Goal: Obtain resource: Obtain resource

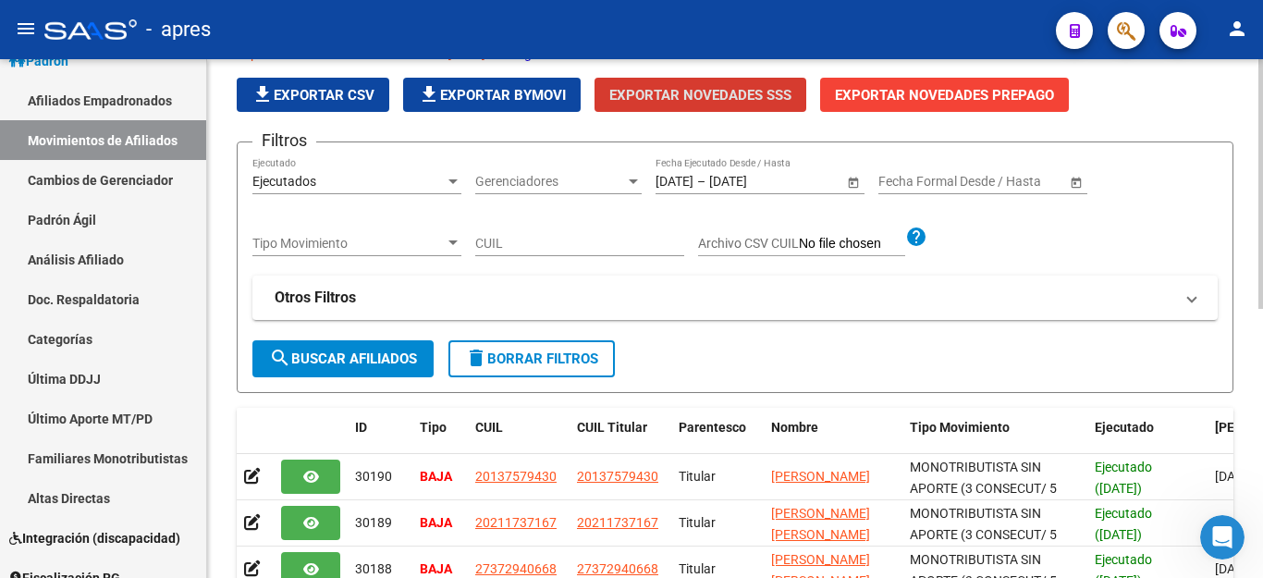
scroll to position [5531, 0]
click at [697, 92] on span "Exportar Novedades SSS" at bounding box center [701, 95] width 182 height 17
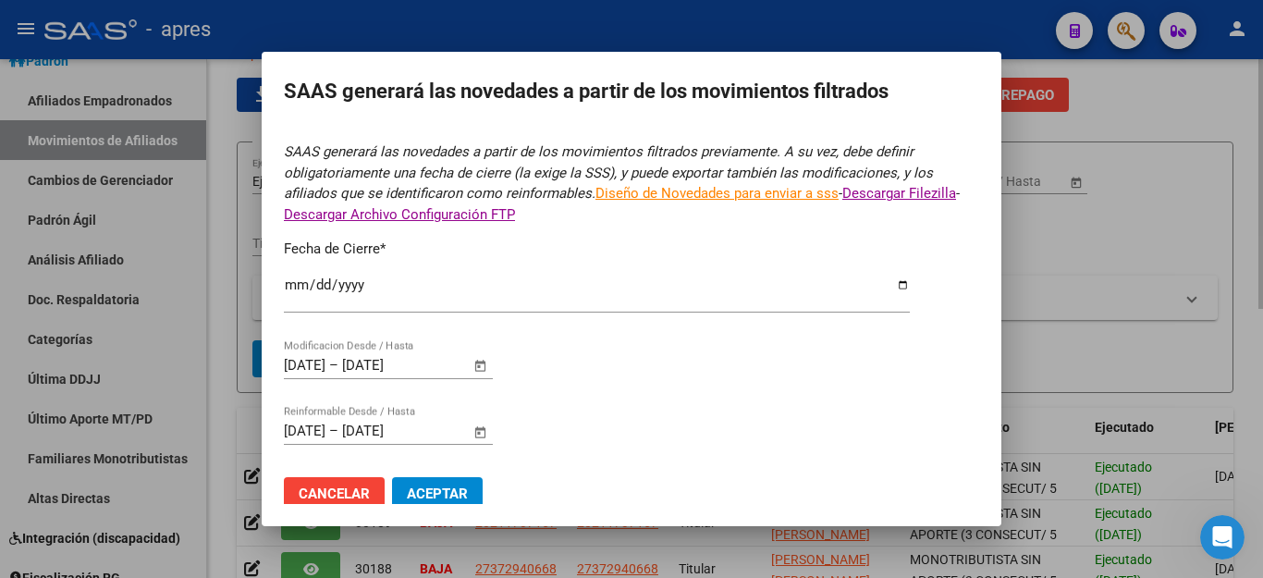
type input "[DATE]"
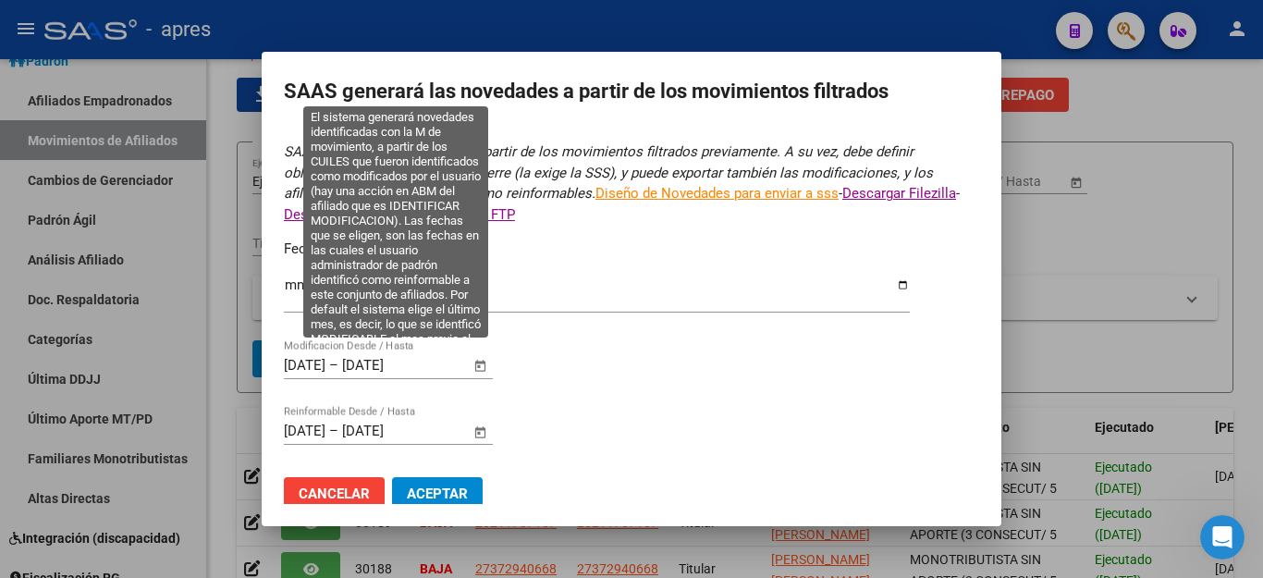
click at [485, 349] on span "Open calendar" at bounding box center [481, 366] width 44 height 44
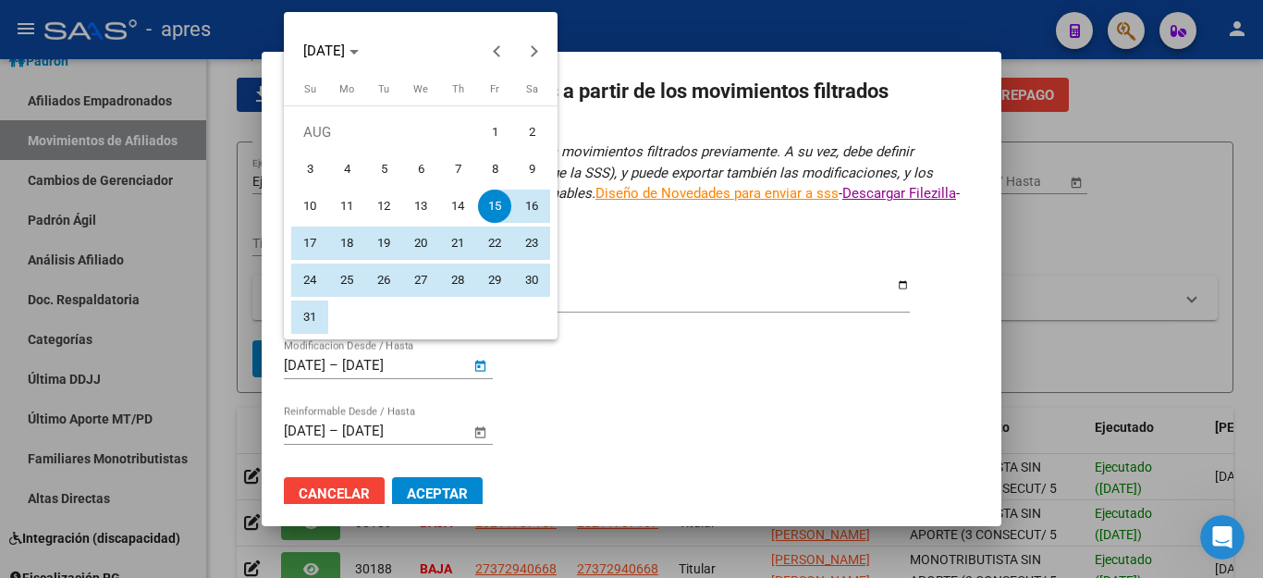
click at [488, 128] on span "1" at bounding box center [494, 132] width 33 height 33
type input "[DATE]"
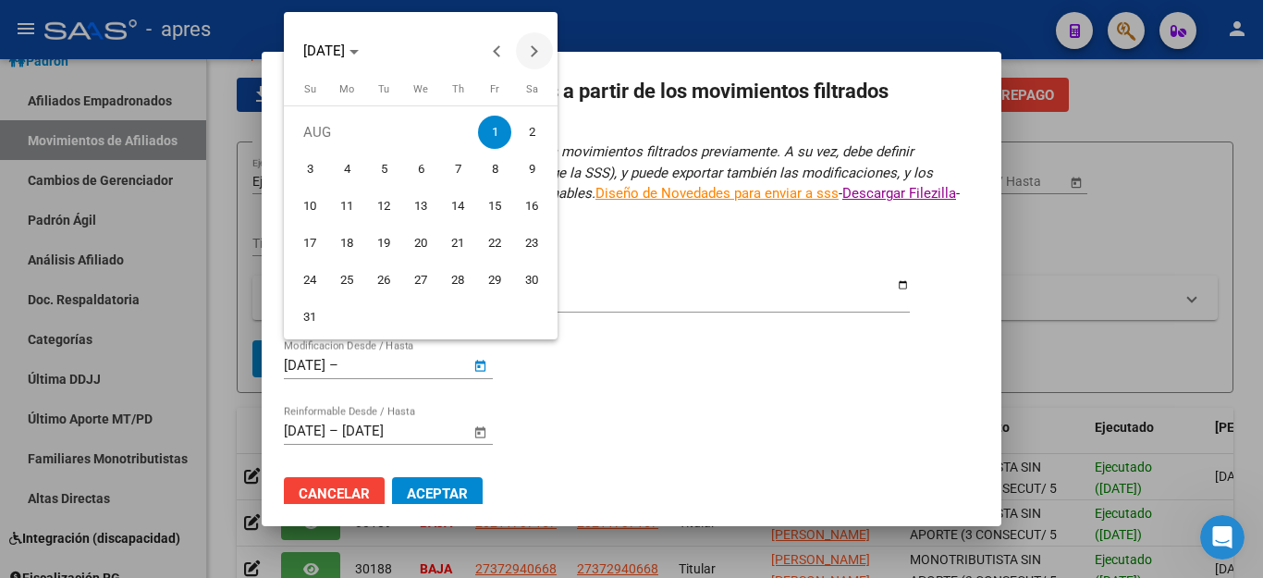
click at [525, 56] on span "Next month" at bounding box center [534, 50] width 37 height 37
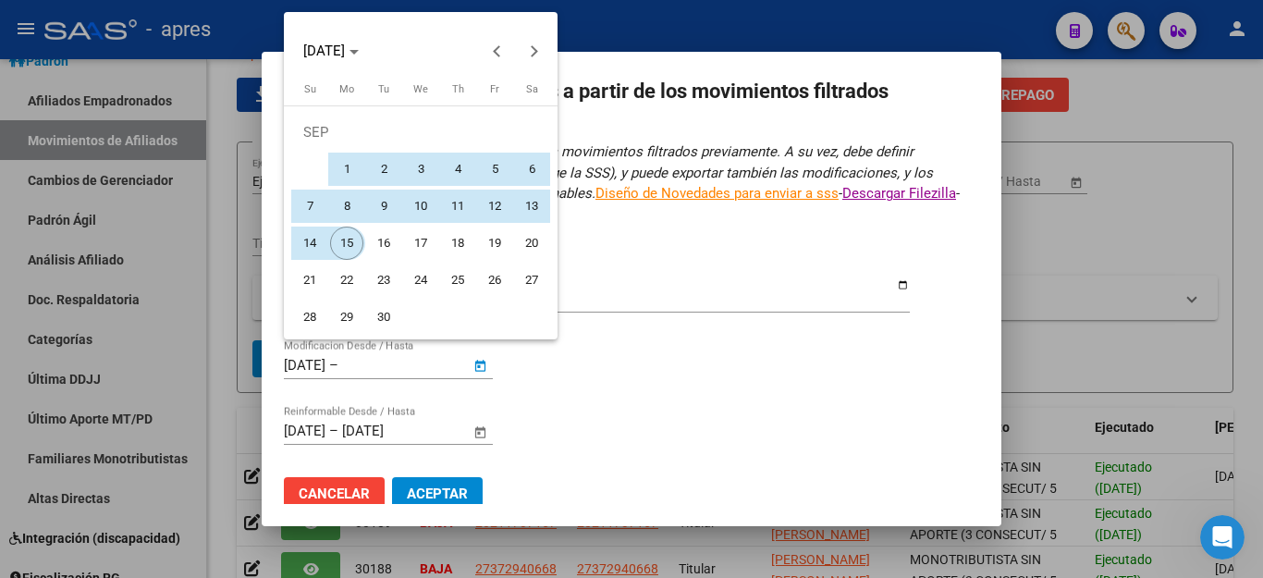
click at [352, 247] on span "15" at bounding box center [346, 243] width 33 height 33
type input "[DATE]"
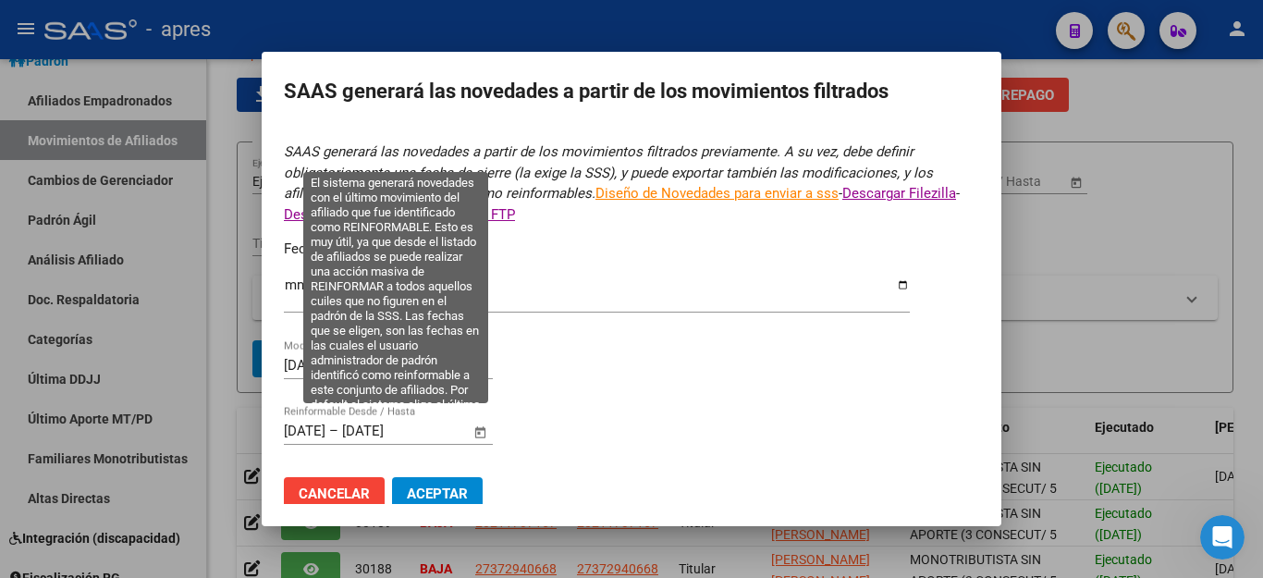
click at [474, 424] on span "Open calendar" at bounding box center [481, 432] width 44 height 44
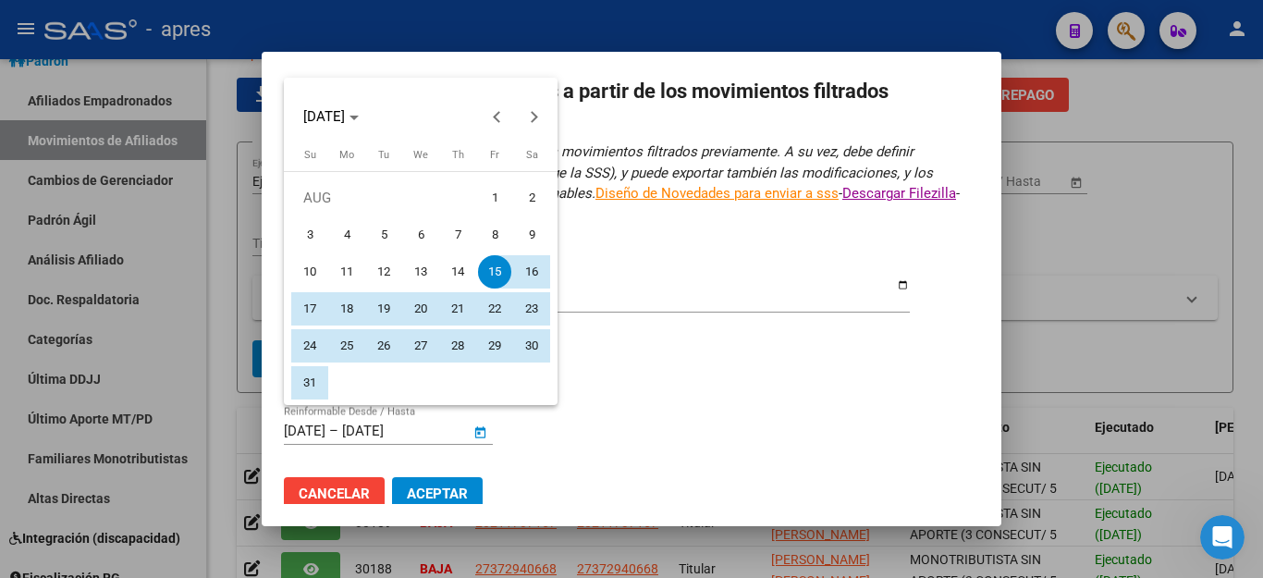
click at [495, 187] on span "1" at bounding box center [494, 197] width 33 height 33
type input "[DATE]"
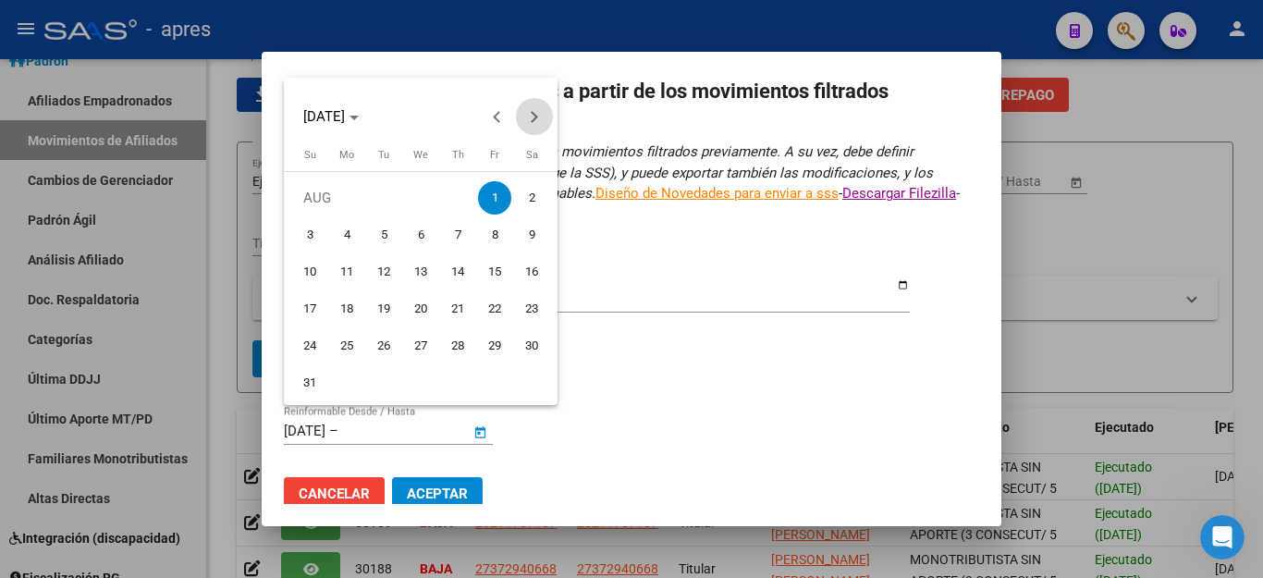
click at [533, 121] on button "Next month" at bounding box center [534, 116] width 37 height 37
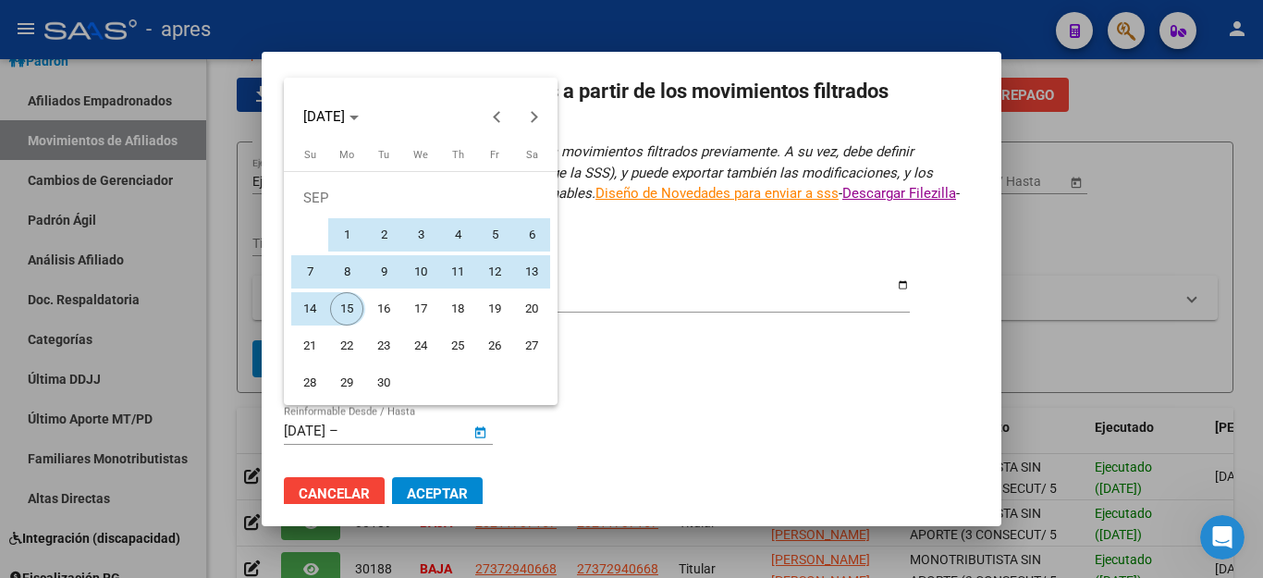
click at [339, 307] on span "15" at bounding box center [346, 308] width 33 height 33
type input "[DATE]"
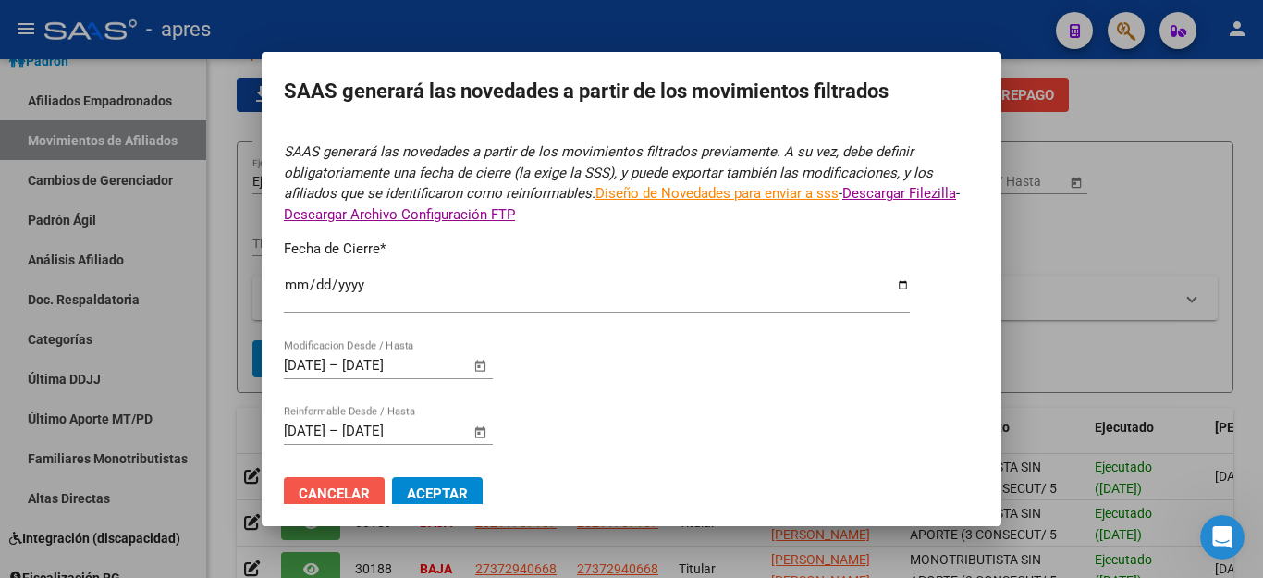
click at [325, 486] on span "Cancelar" at bounding box center [334, 494] width 71 height 17
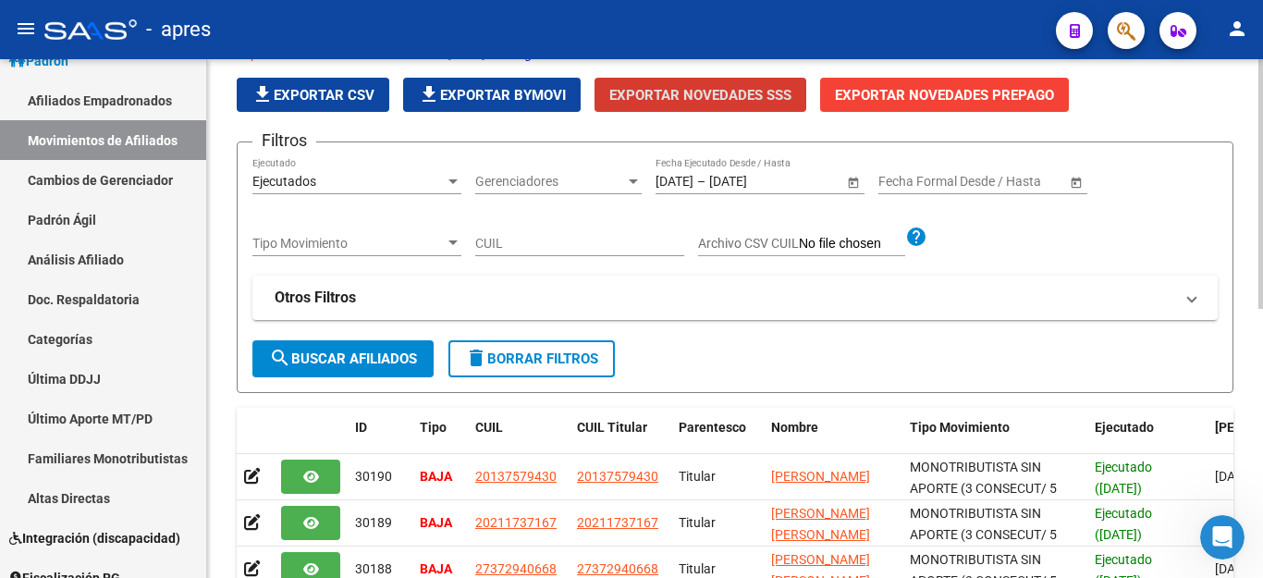
click at [498, 352] on span "delete Borrar Filtros" at bounding box center [531, 359] width 133 height 17
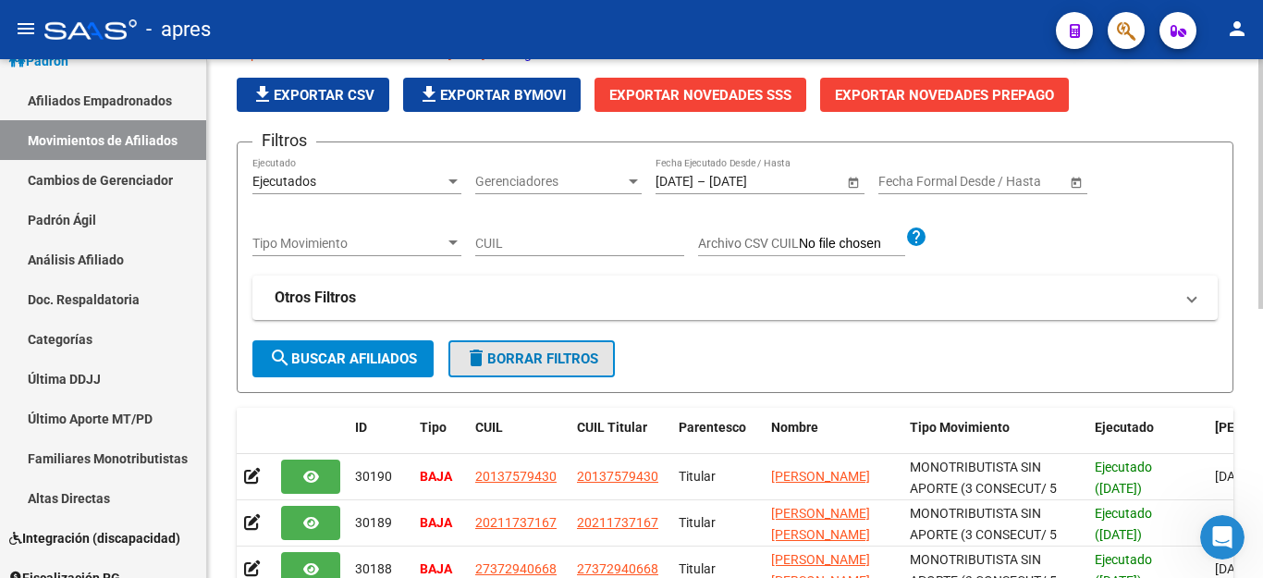
click at [540, 351] on span "delete Borrar Filtros" at bounding box center [531, 359] width 133 height 17
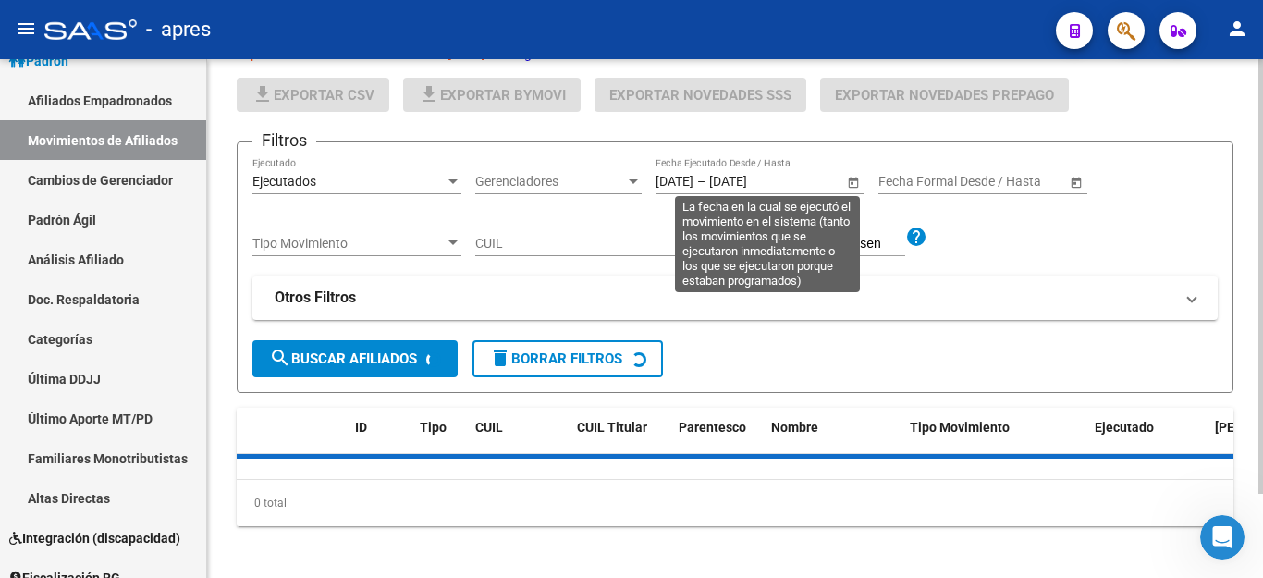
click at [851, 175] on span "Open calendar" at bounding box center [854, 182] width 44 height 44
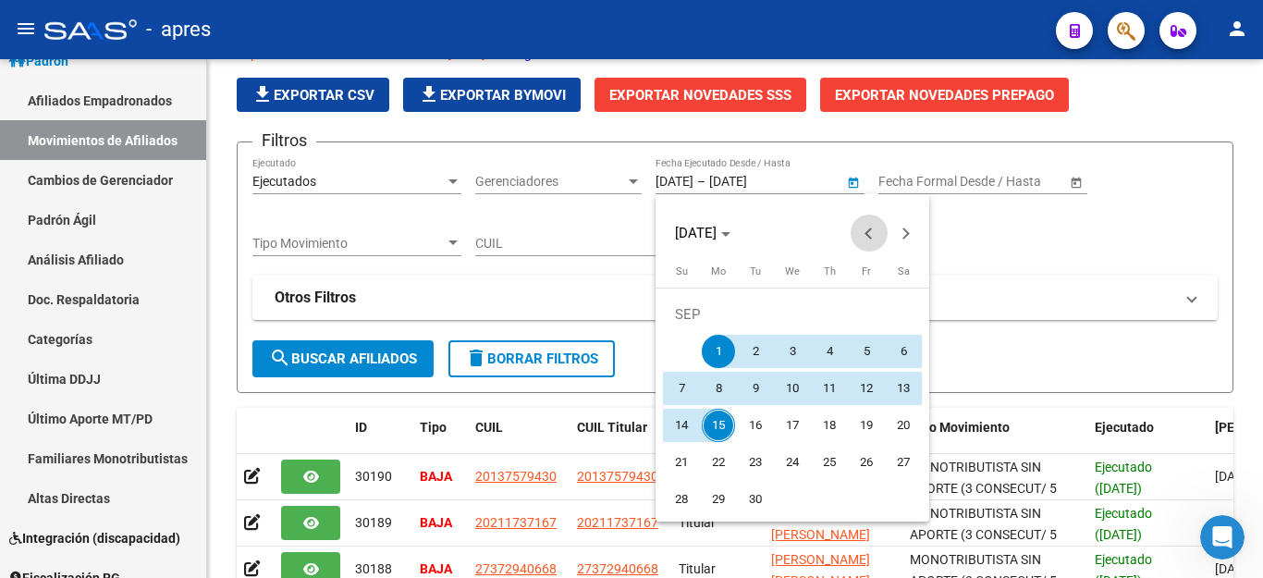
click at [875, 229] on span "Previous month" at bounding box center [869, 233] width 37 height 37
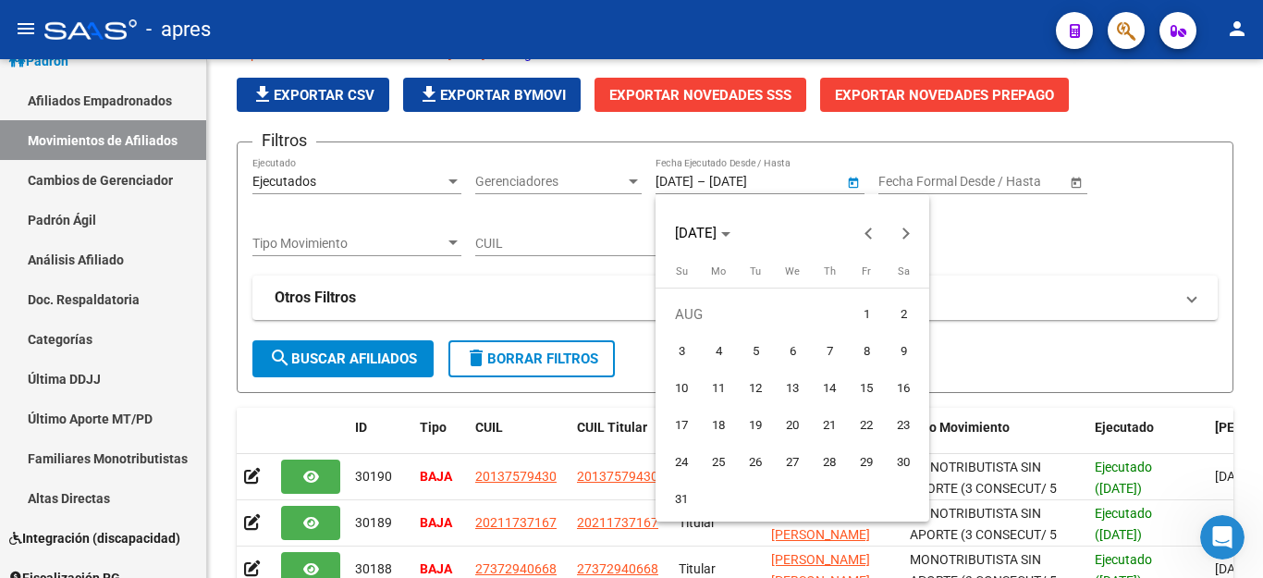
click at [859, 309] on span "1" at bounding box center [866, 314] width 33 height 33
type input "[DATE]"
click at [898, 226] on span "Next month" at bounding box center [906, 233] width 37 height 37
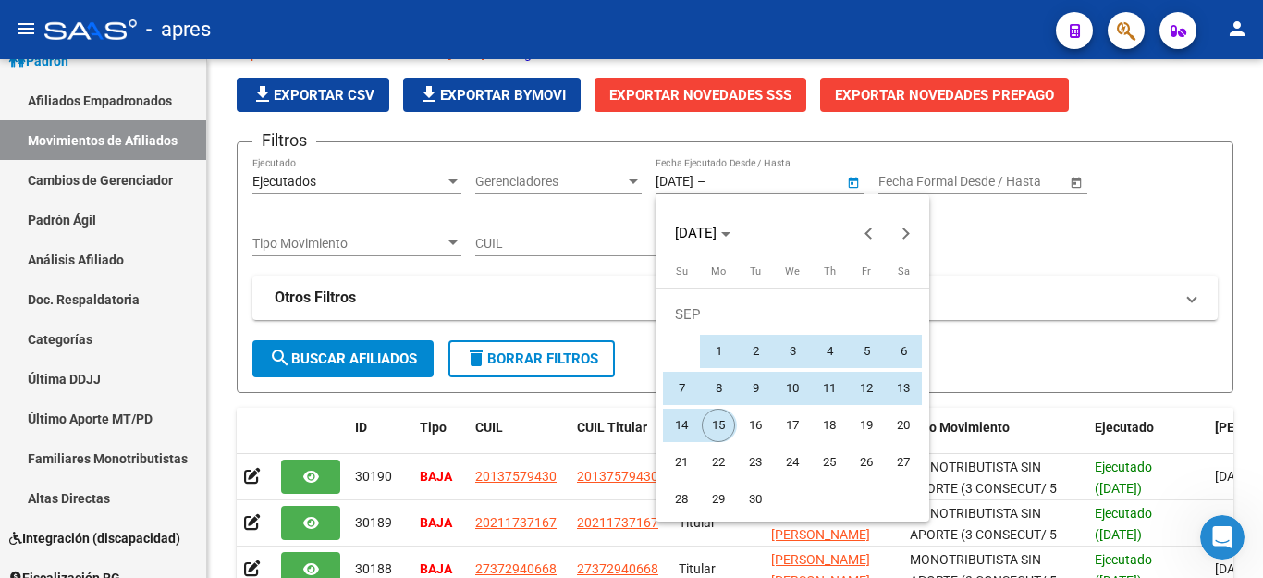
click at [719, 423] on span "15" at bounding box center [718, 425] width 33 height 33
type input "[DATE]"
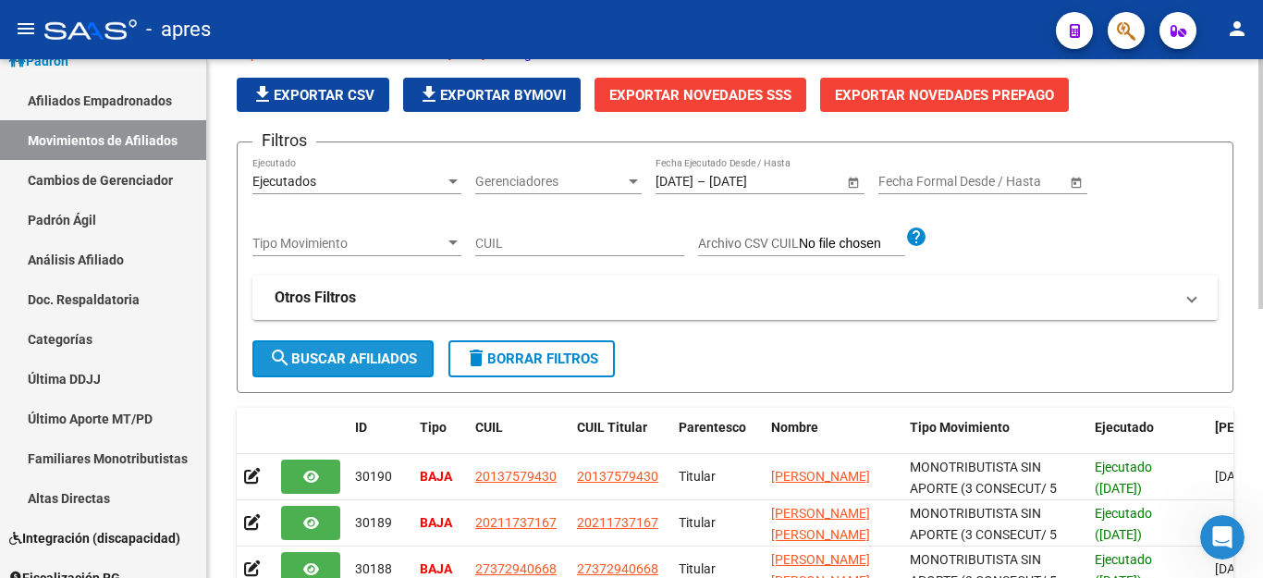
click at [376, 357] on span "search Buscar Afiliados" at bounding box center [343, 359] width 148 height 17
click at [737, 88] on span "Exportar Novedades SSS" at bounding box center [701, 95] width 182 height 17
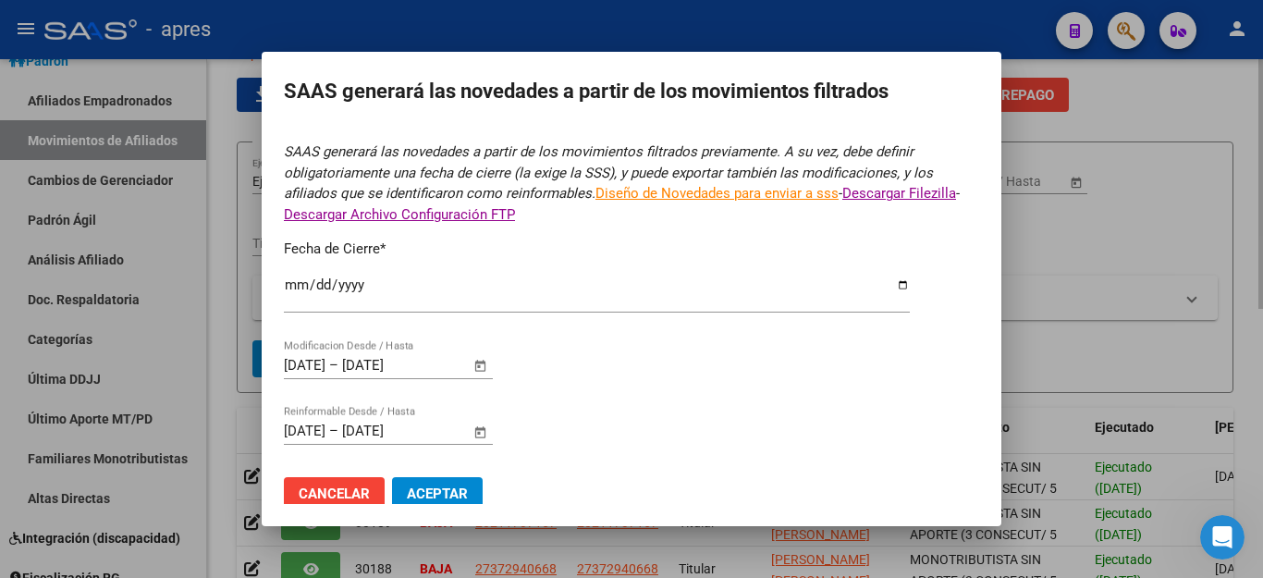
type input "[DATE]"
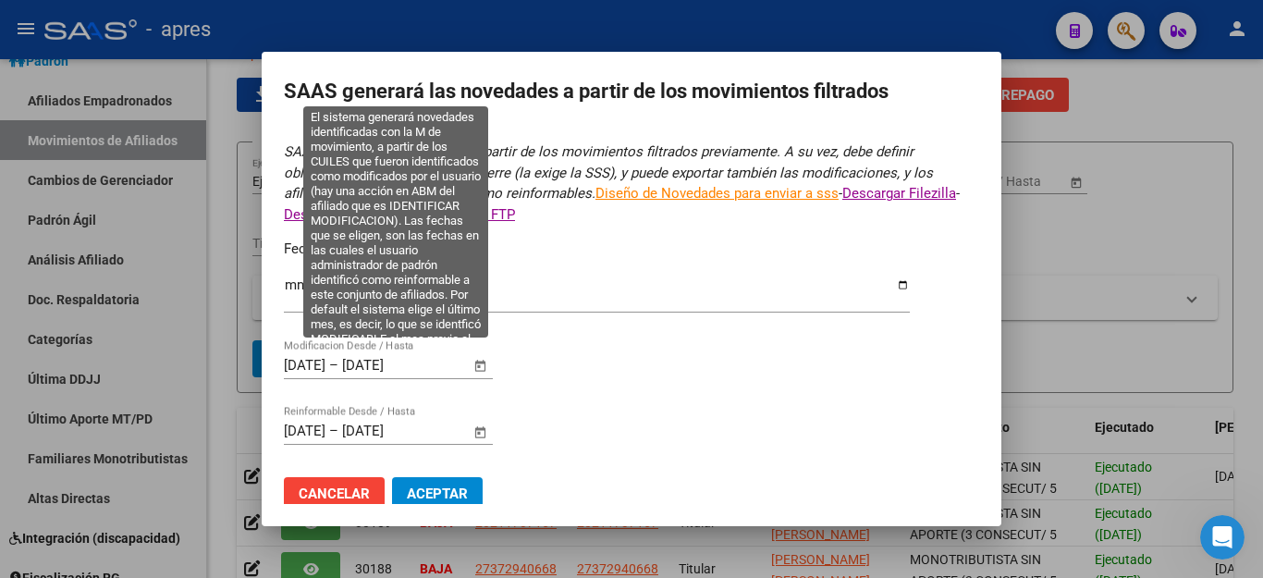
click at [476, 351] on span "Open calendar" at bounding box center [481, 366] width 44 height 44
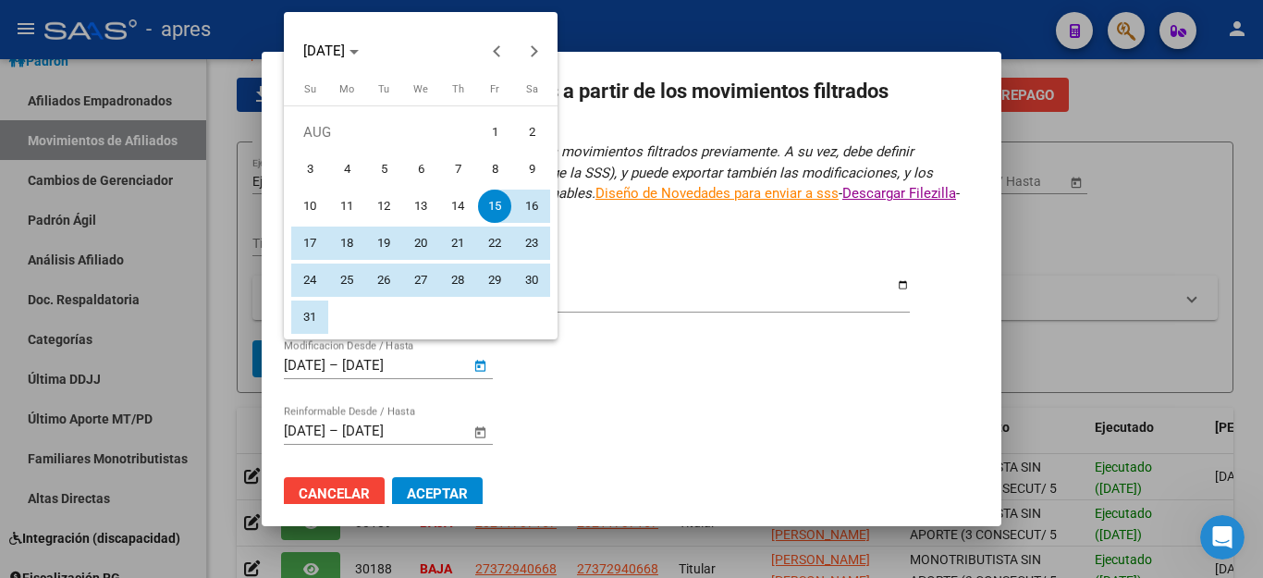
click at [499, 137] on span "1" at bounding box center [494, 132] width 33 height 33
type input "[DATE]"
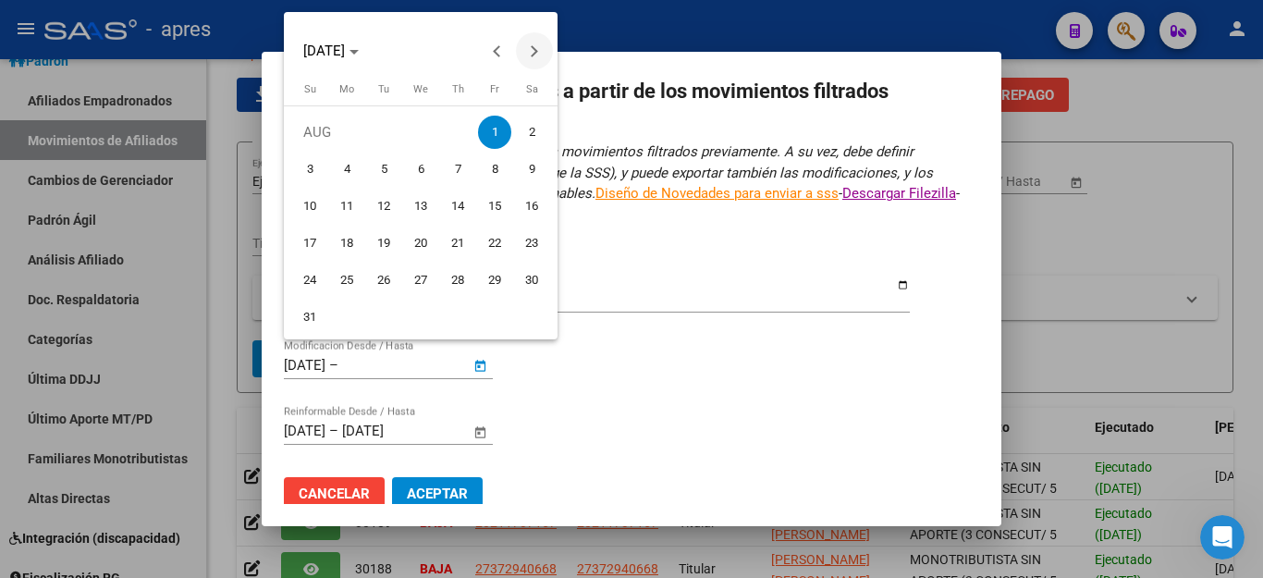
click at [530, 51] on button "Next month" at bounding box center [534, 50] width 37 height 37
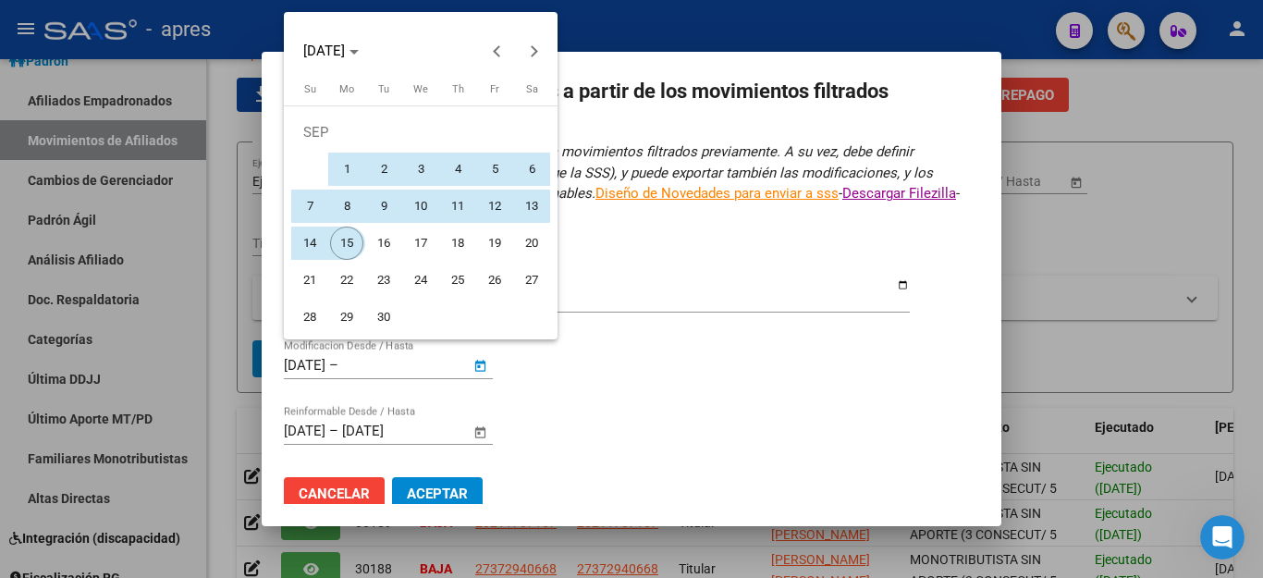
click at [351, 238] on span "15" at bounding box center [346, 243] width 33 height 33
type input "[DATE]"
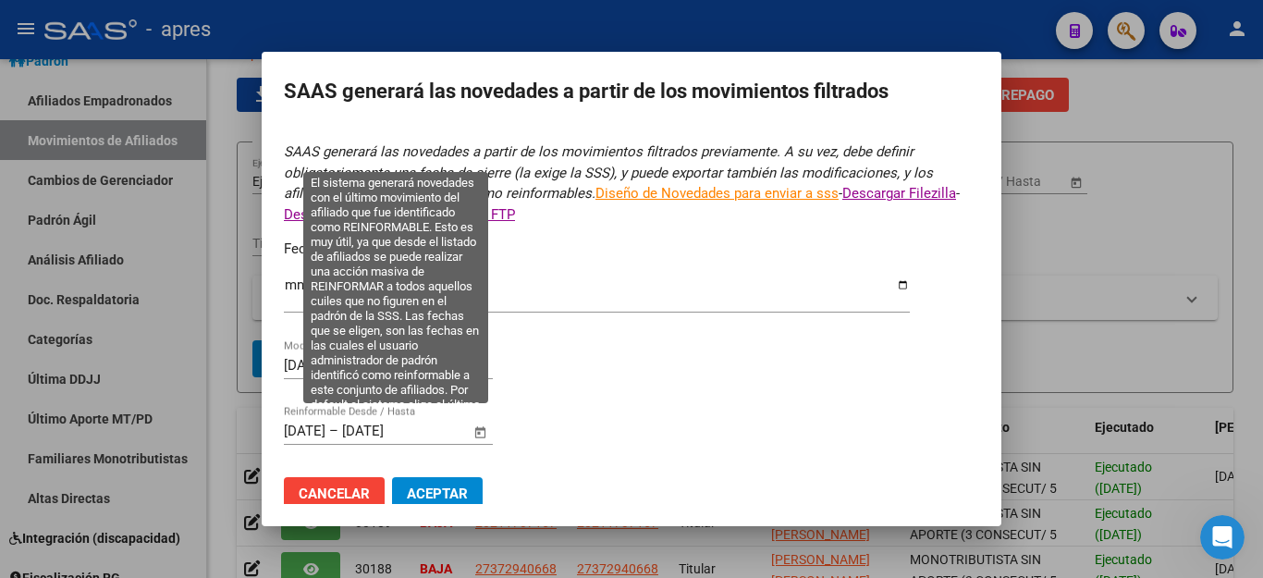
click at [479, 413] on span "Open calendar" at bounding box center [481, 432] width 44 height 44
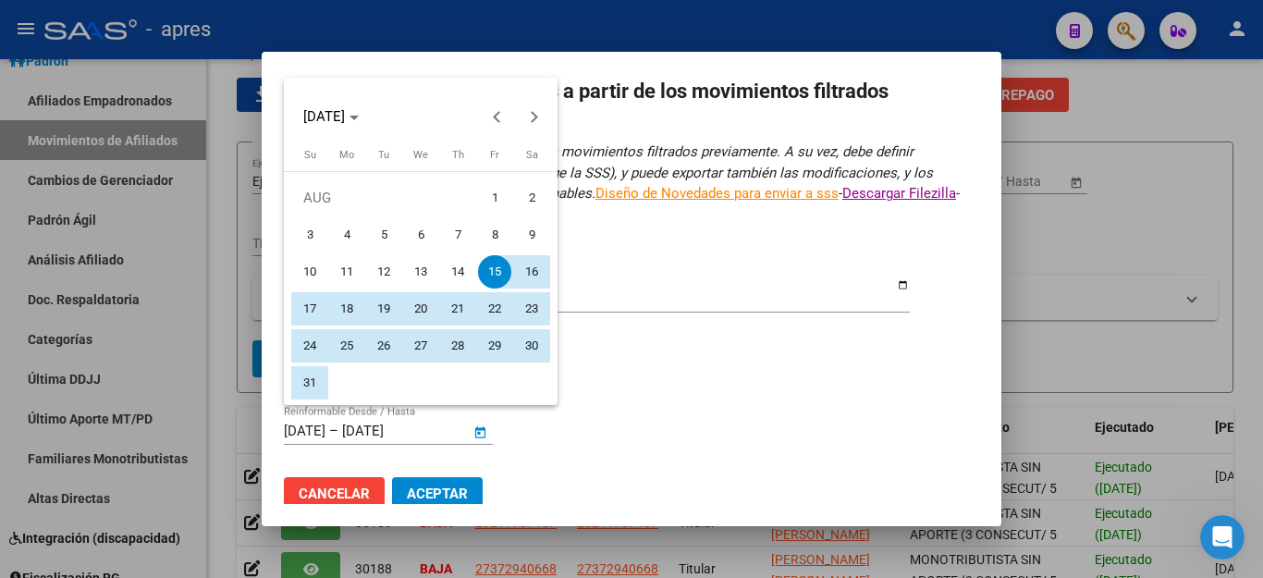
click at [498, 188] on span "1" at bounding box center [494, 197] width 33 height 33
type input "[DATE]"
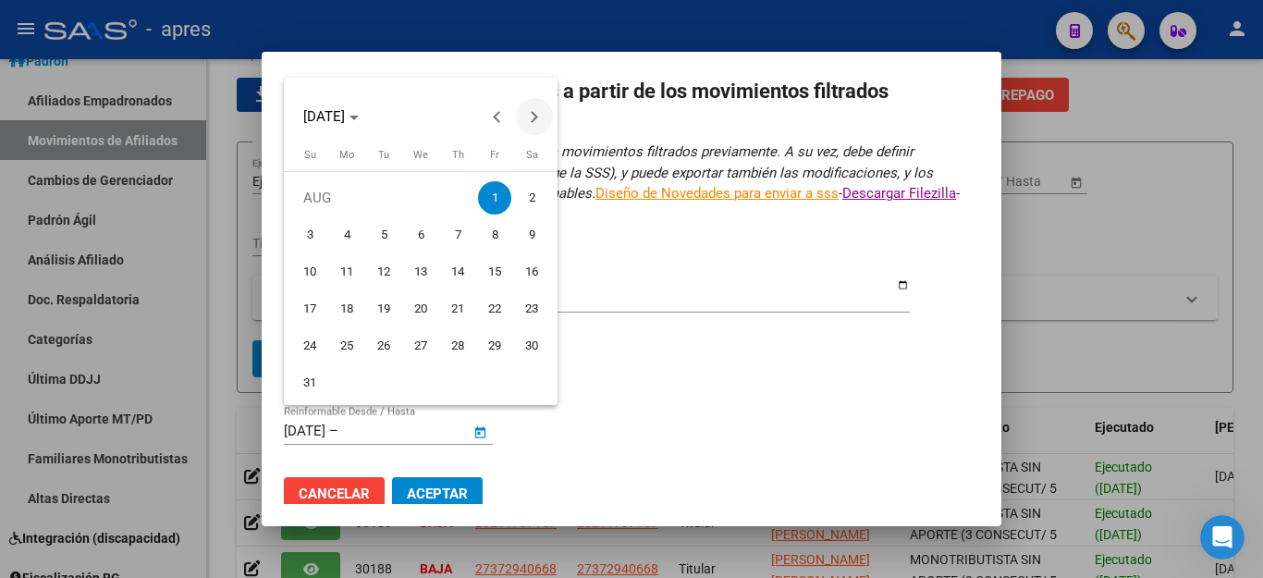
click at [534, 118] on button "Next month" at bounding box center [534, 116] width 37 height 37
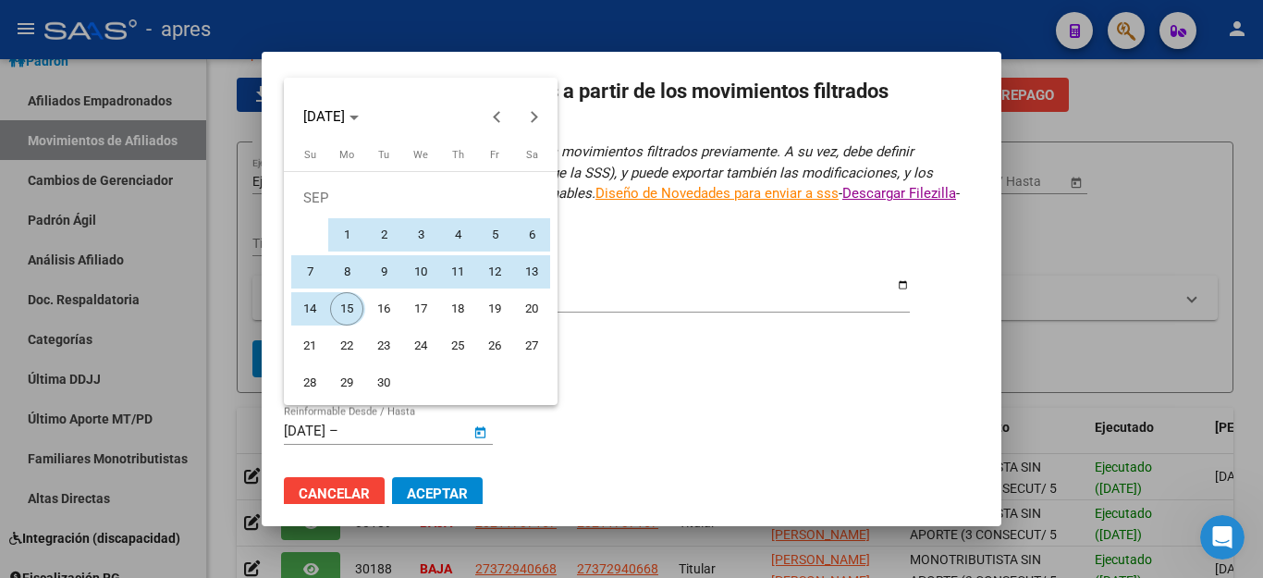
click at [345, 306] on span "15" at bounding box center [346, 308] width 33 height 33
type input "[DATE]"
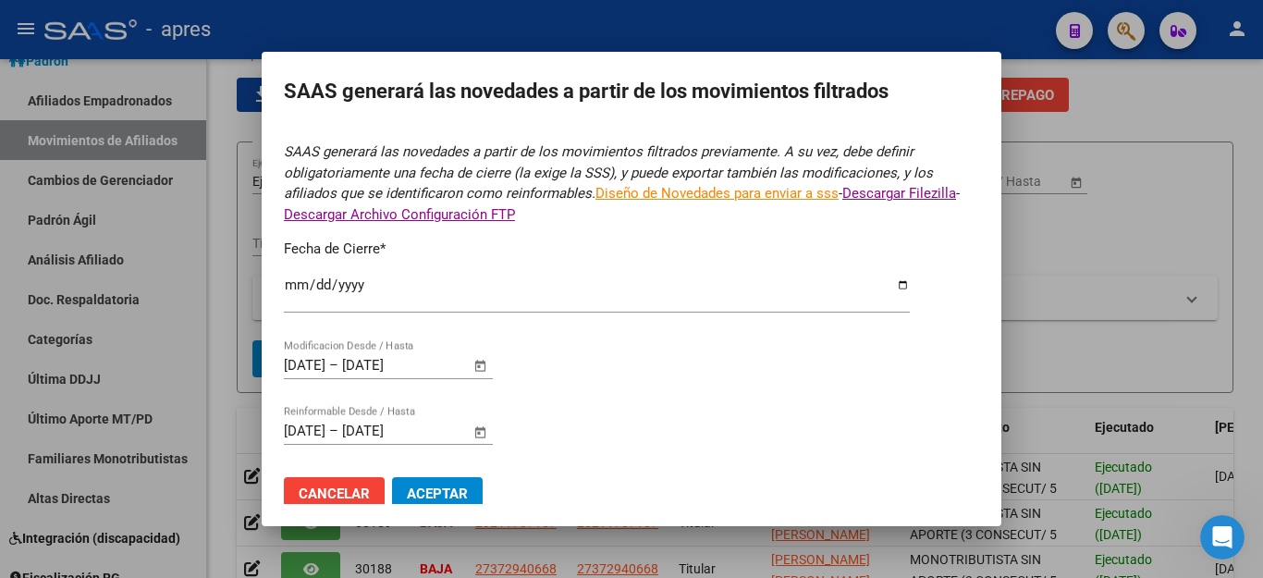
click at [424, 486] on span "Aceptar" at bounding box center [437, 494] width 61 height 17
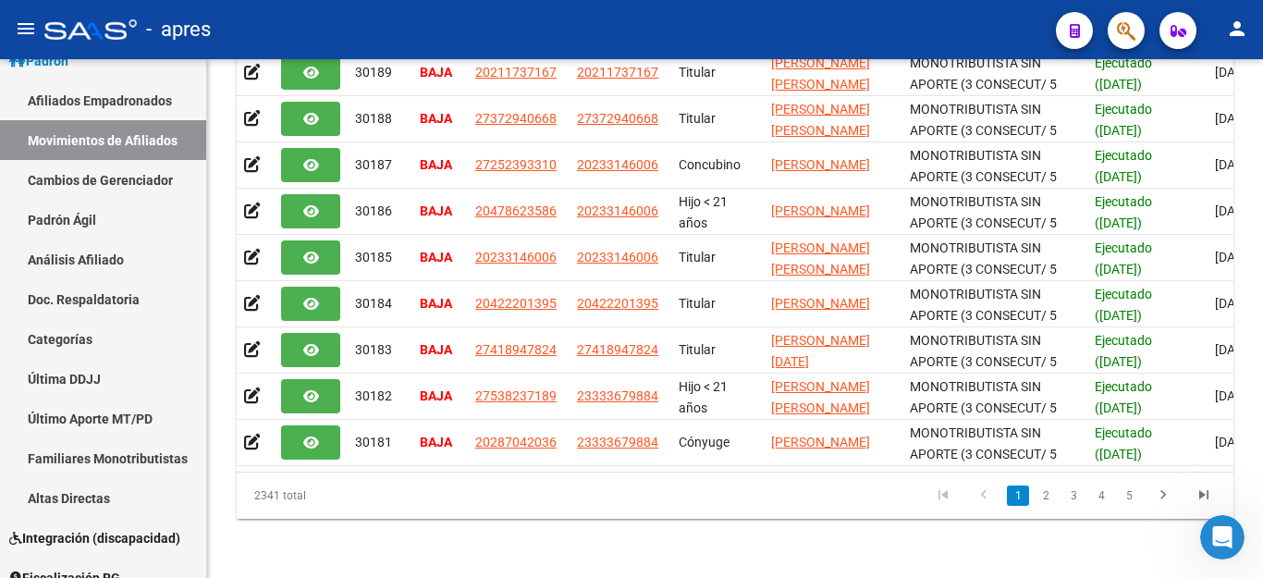
click at [1115, 31] on button "button" at bounding box center [1126, 30] width 37 height 37
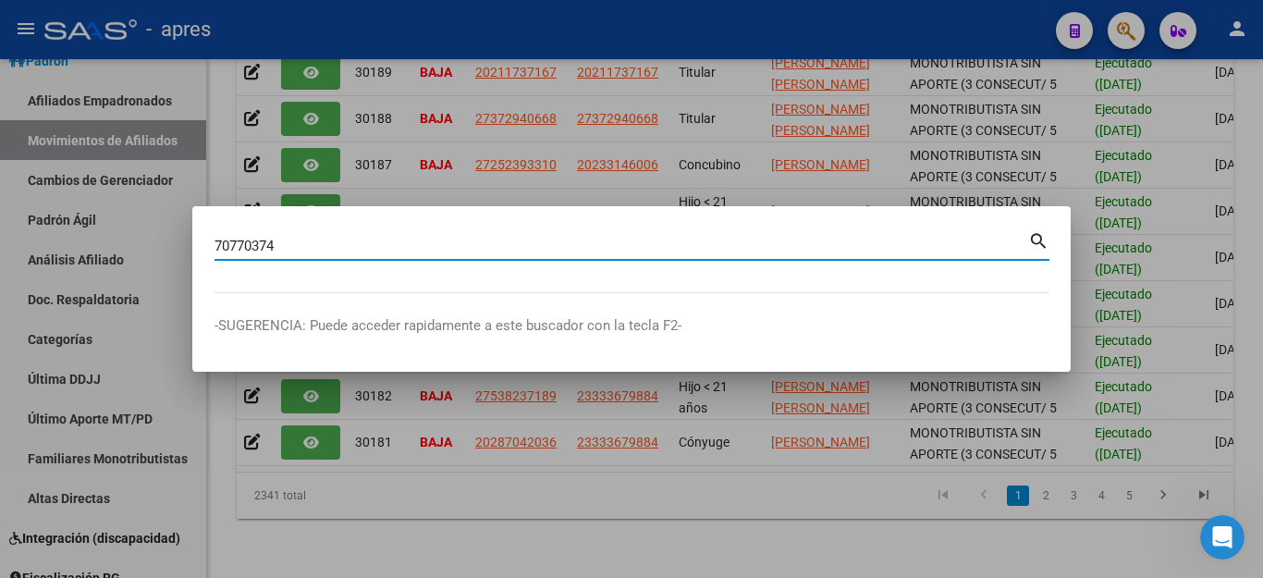
type input "70770374"
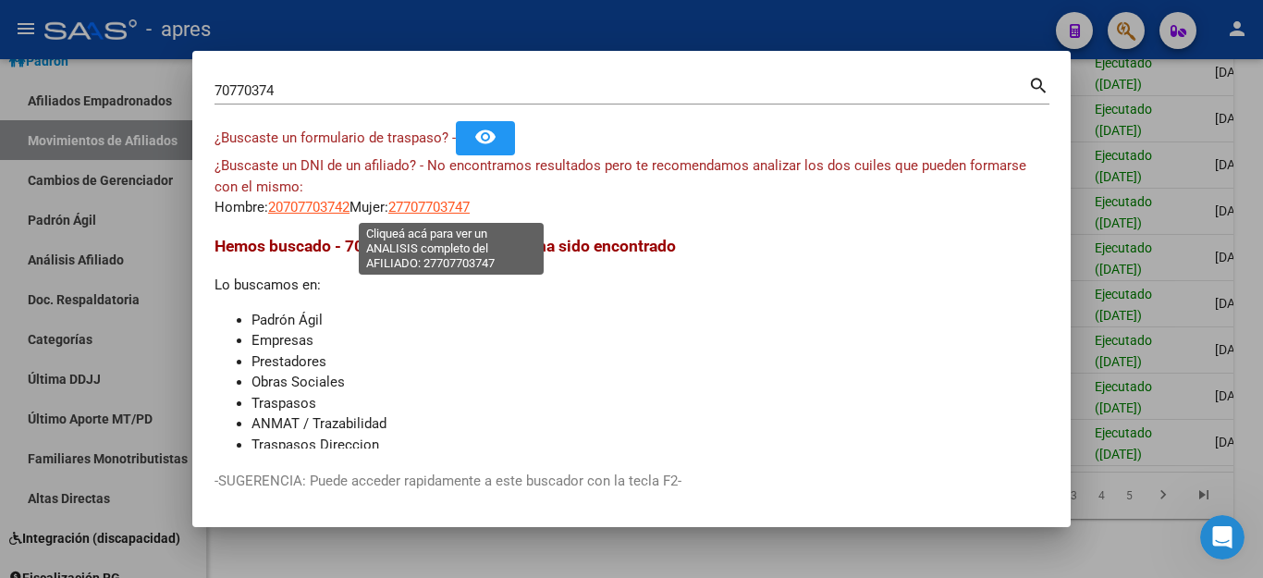
click at [450, 207] on span "27707703747" at bounding box center [428, 207] width 81 height 17
type textarea "27707703747"
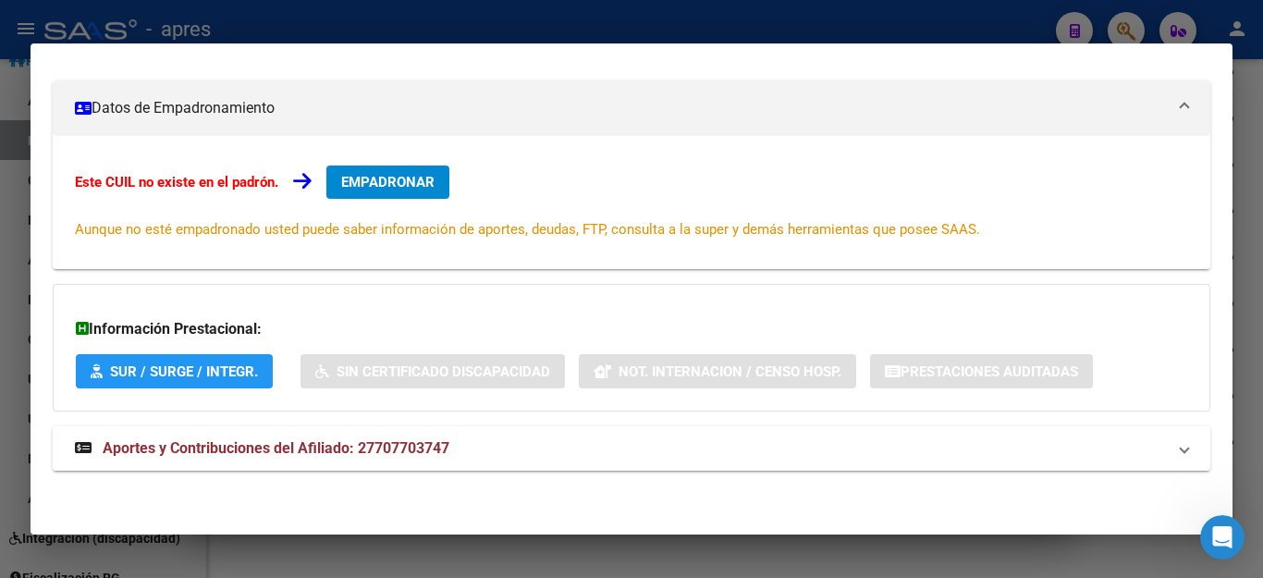
scroll to position [0, 0]
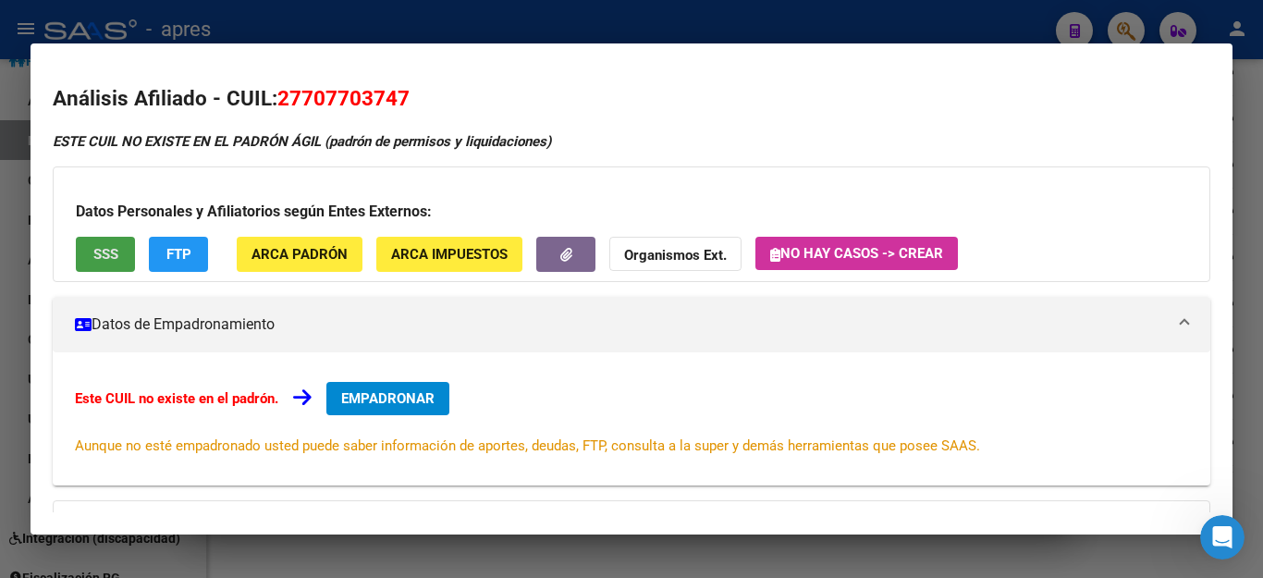
click at [95, 255] on span "SSS" at bounding box center [105, 255] width 25 height 17
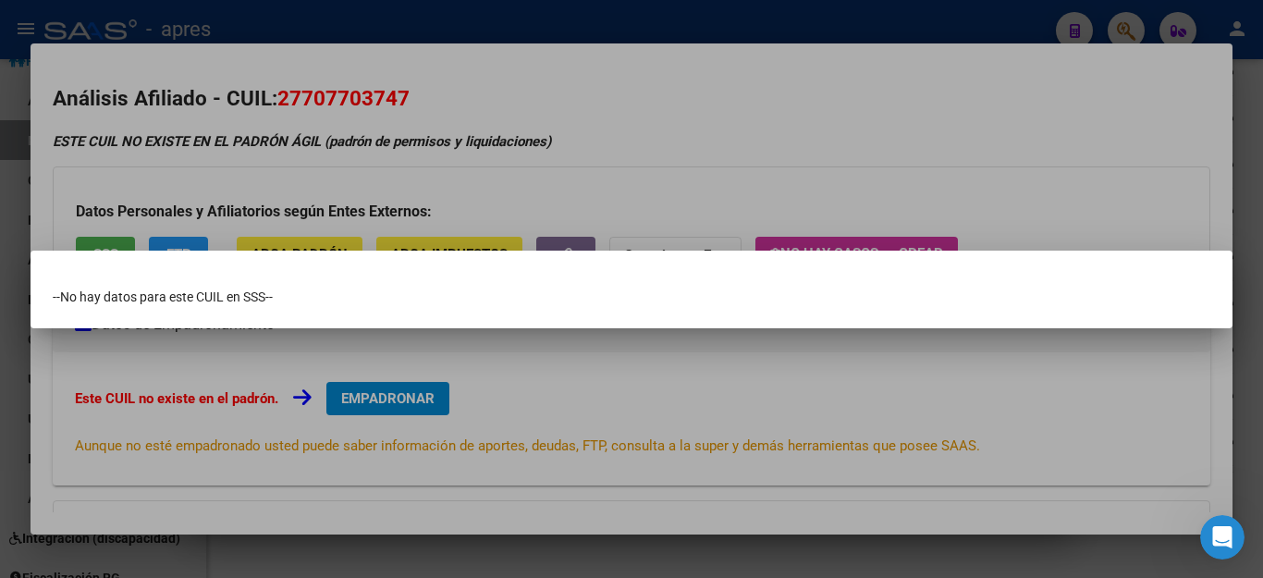
click at [910, 133] on div at bounding box center [631, 289] width 1263 height 578
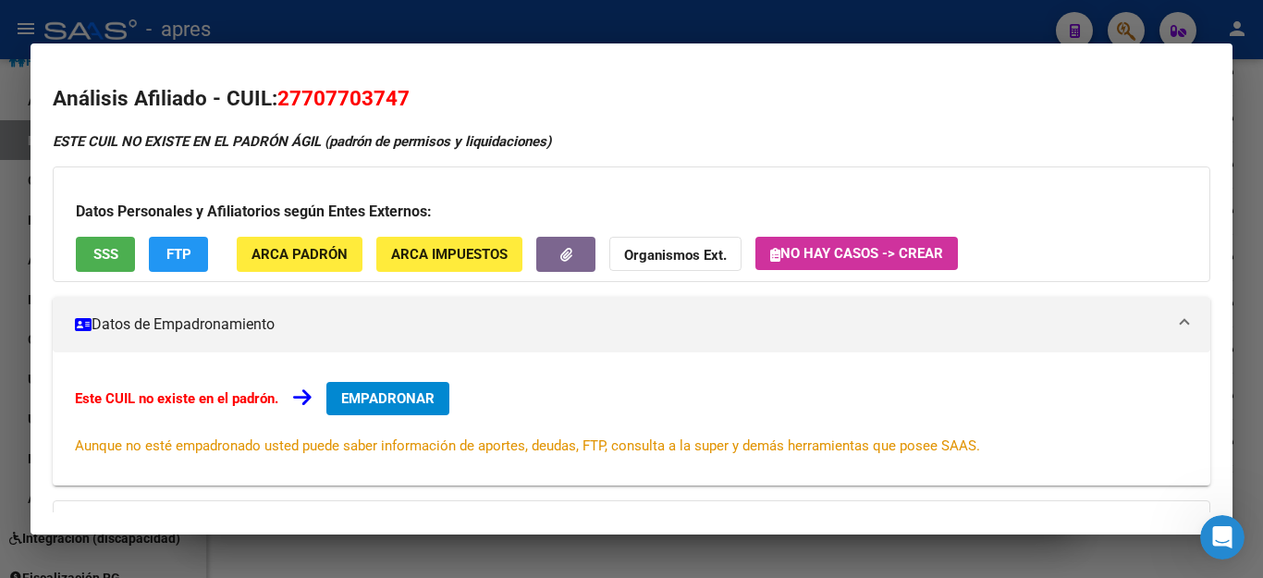
click at [840, 25] on div at bounding box center [631, 289] width 1263 height 578
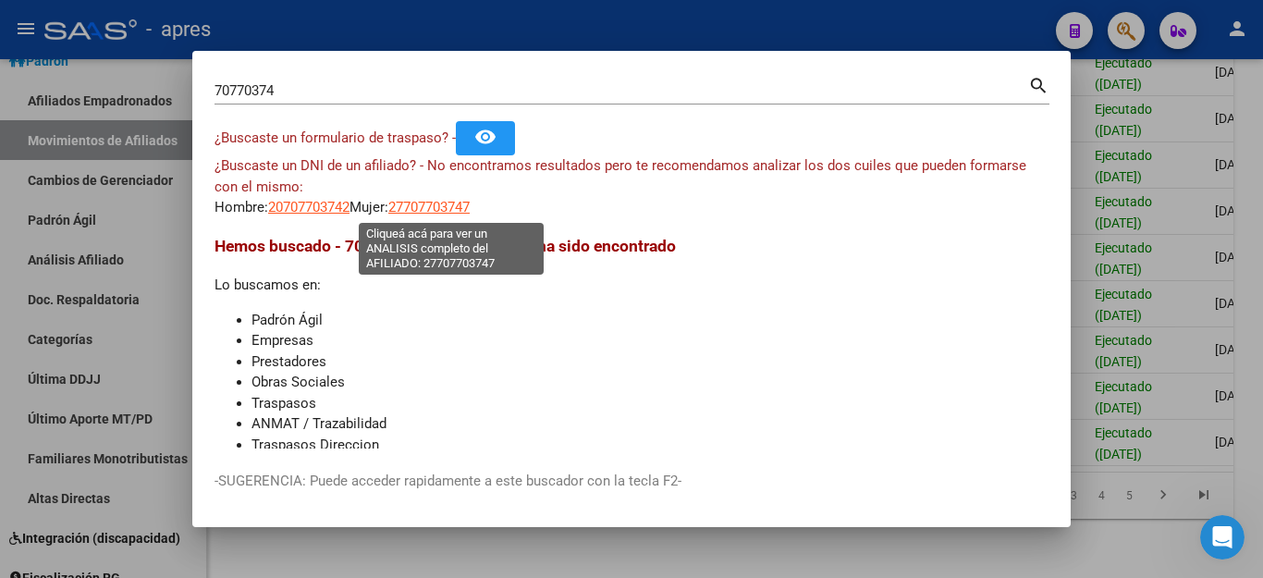
click at [437, 209] on span "27707703747" at bounding box center [428, 207] width 81 height 17
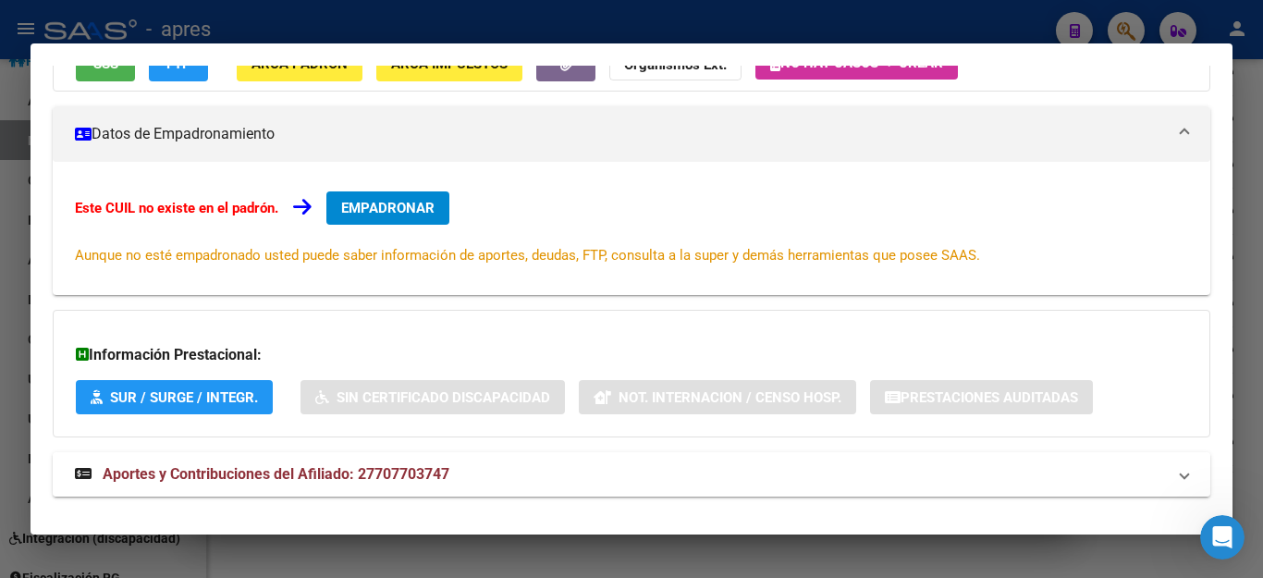
scroll to position [216, 0]
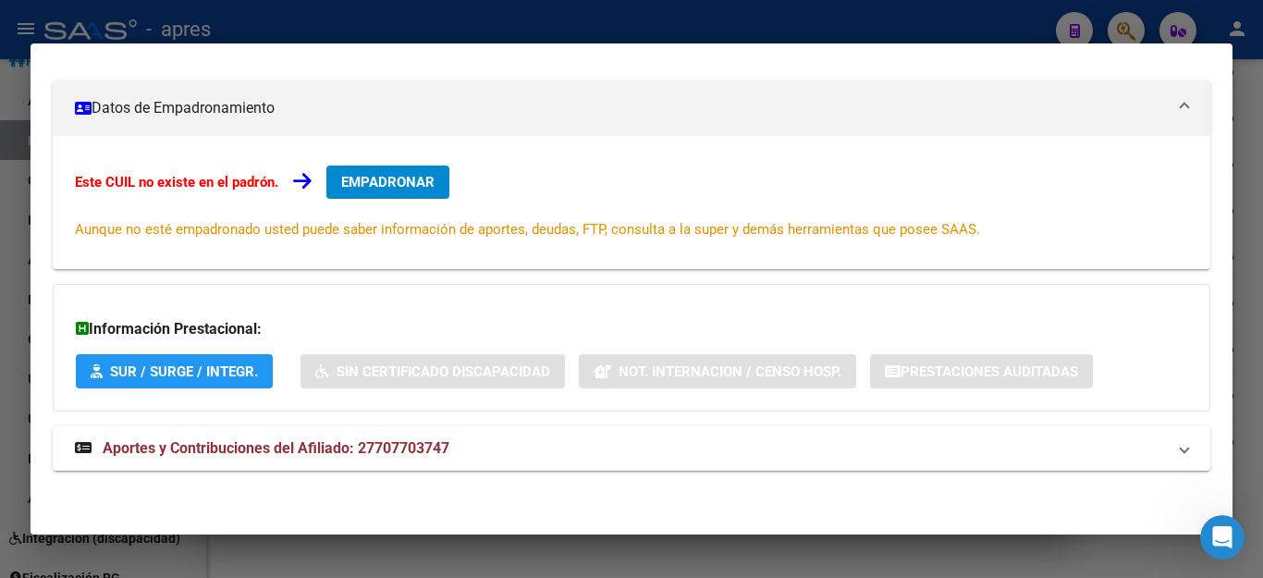
click at [487, 568] on div at bounding box center [631, 289] width 1263 height 578
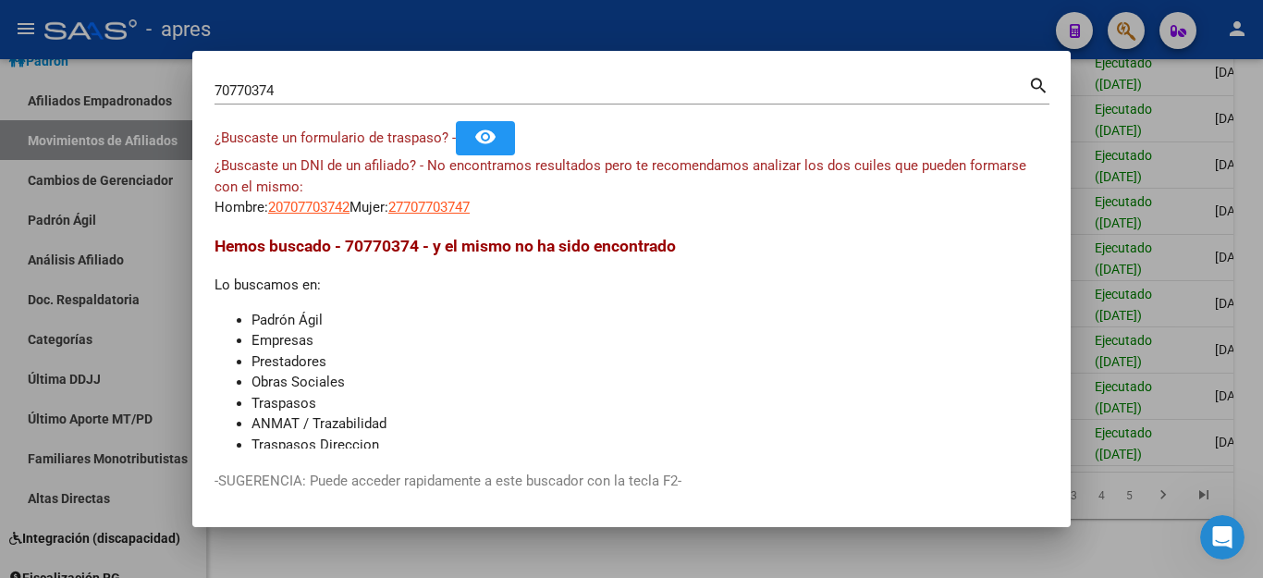
click at [622, 562] on div at bounding box center [631, 289] width 1263 height 578
